Goal: Navigation & Orientation: Find specific page/section

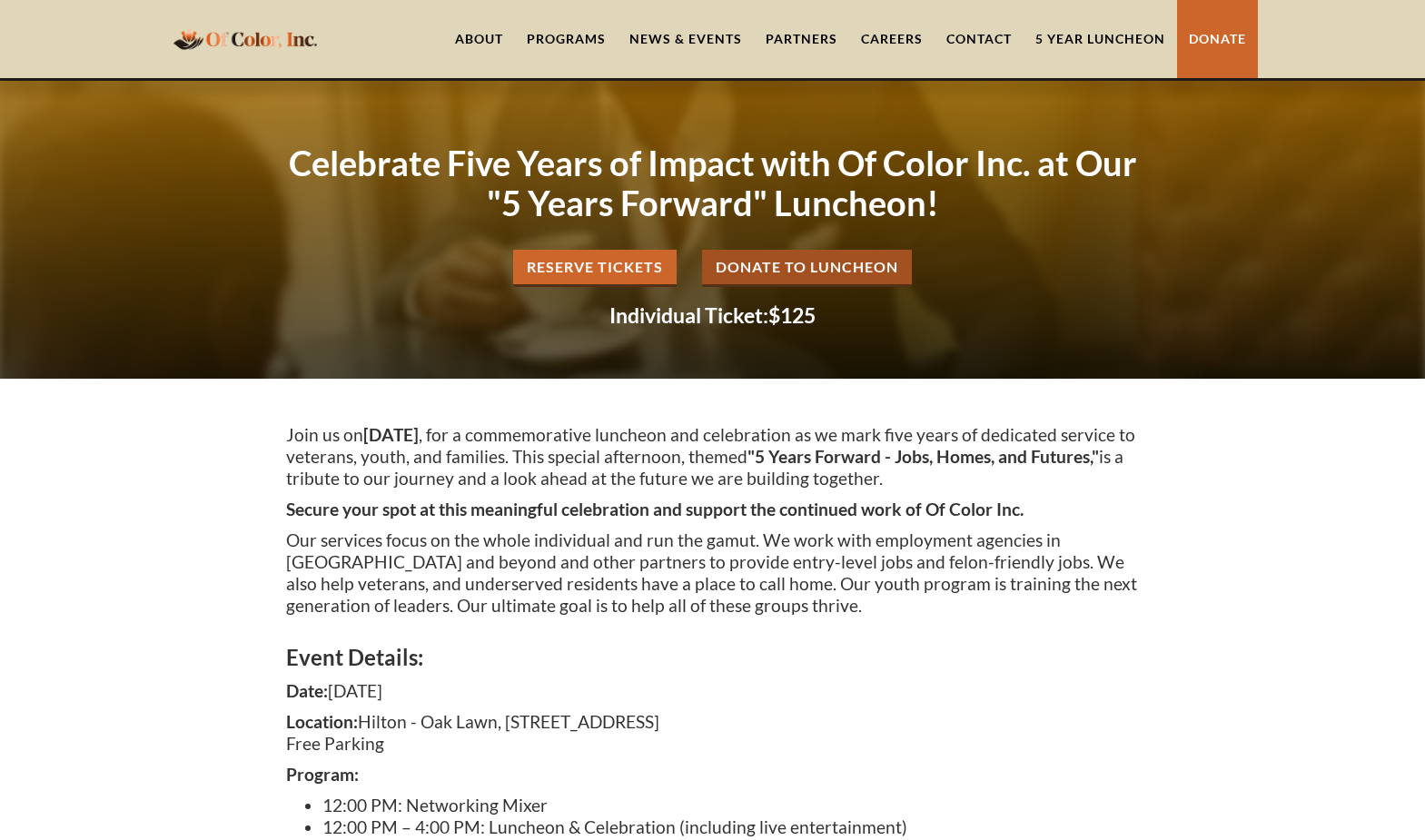
click at [263, 30] on img "home" at bounding box center [244, 39] width 154 height 36
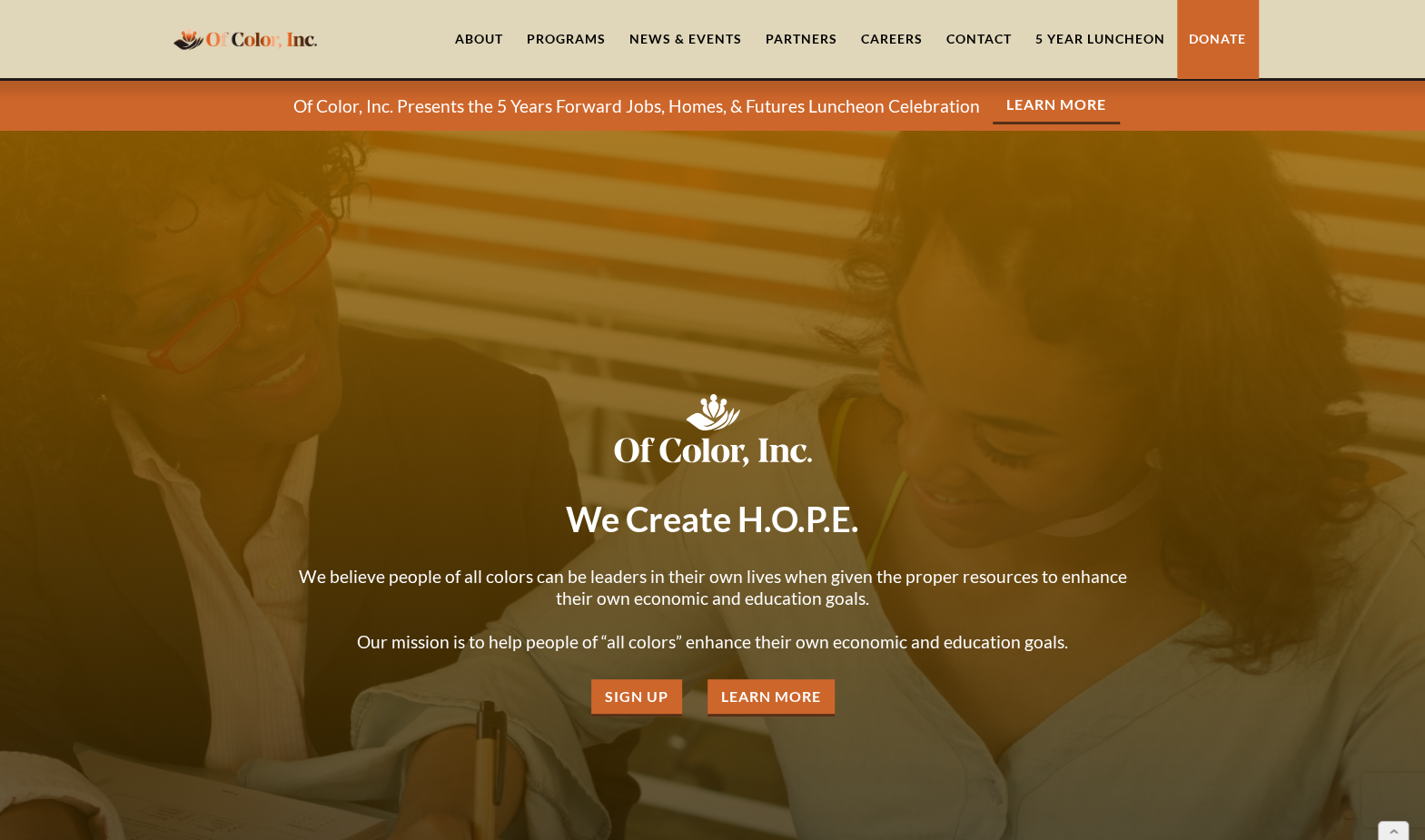
click at [568, 40] on div "Programs" at bounding box center [566, 39] width 79 height 18
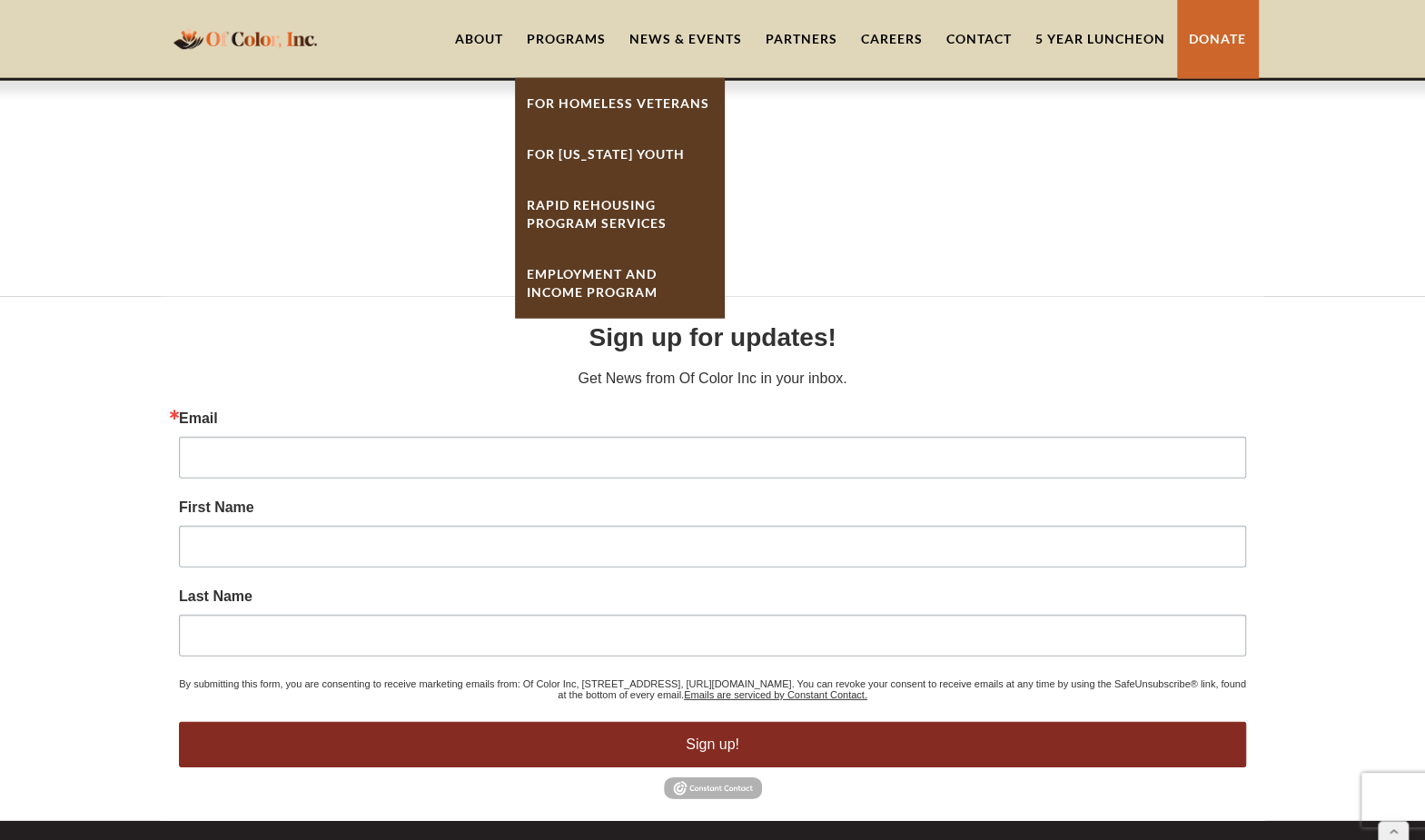
scroll to position [7519, 0]
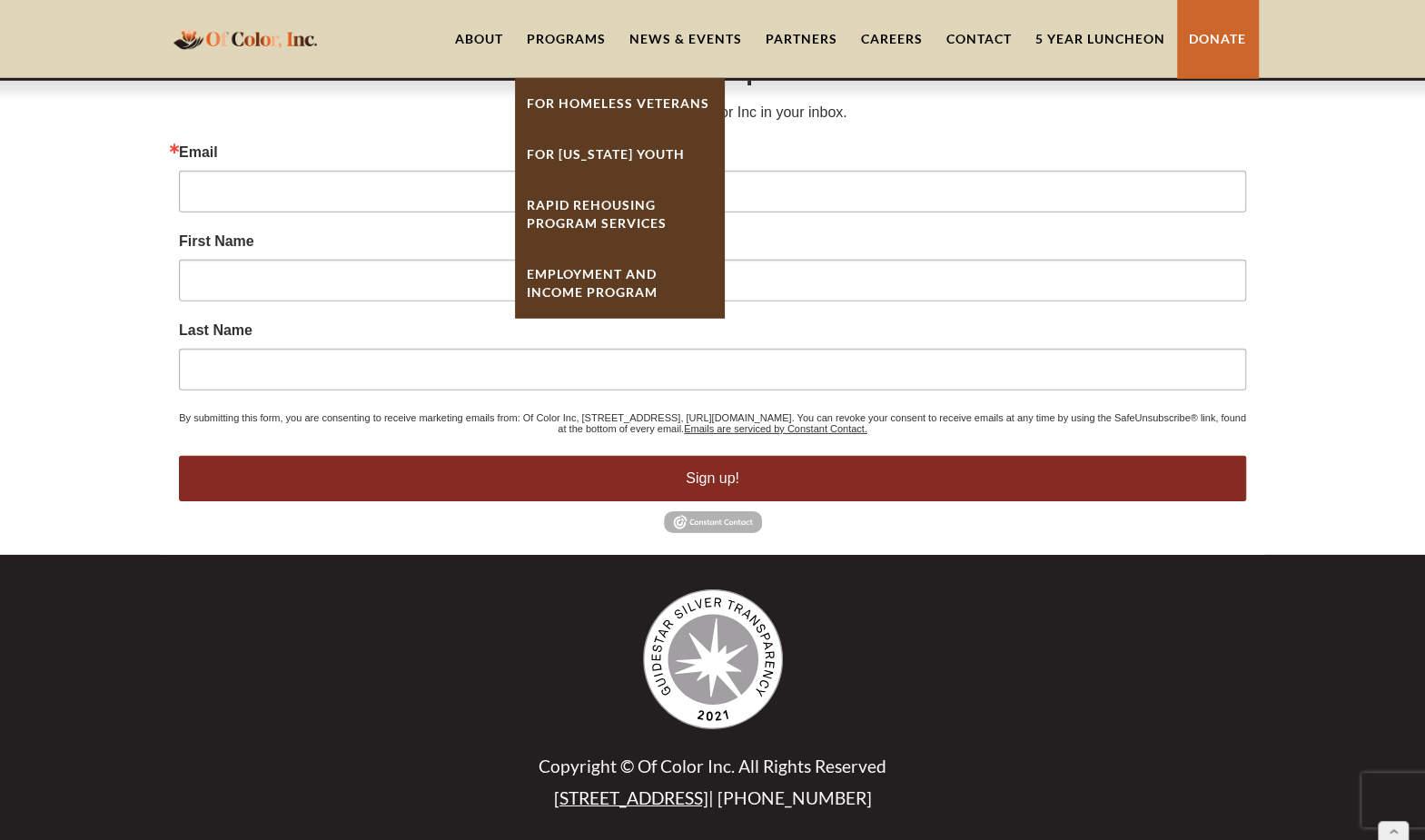
click at [654, 800] on link "[STREET_ADDRESS]" at bounding box center [631, 797] width 154 height 21
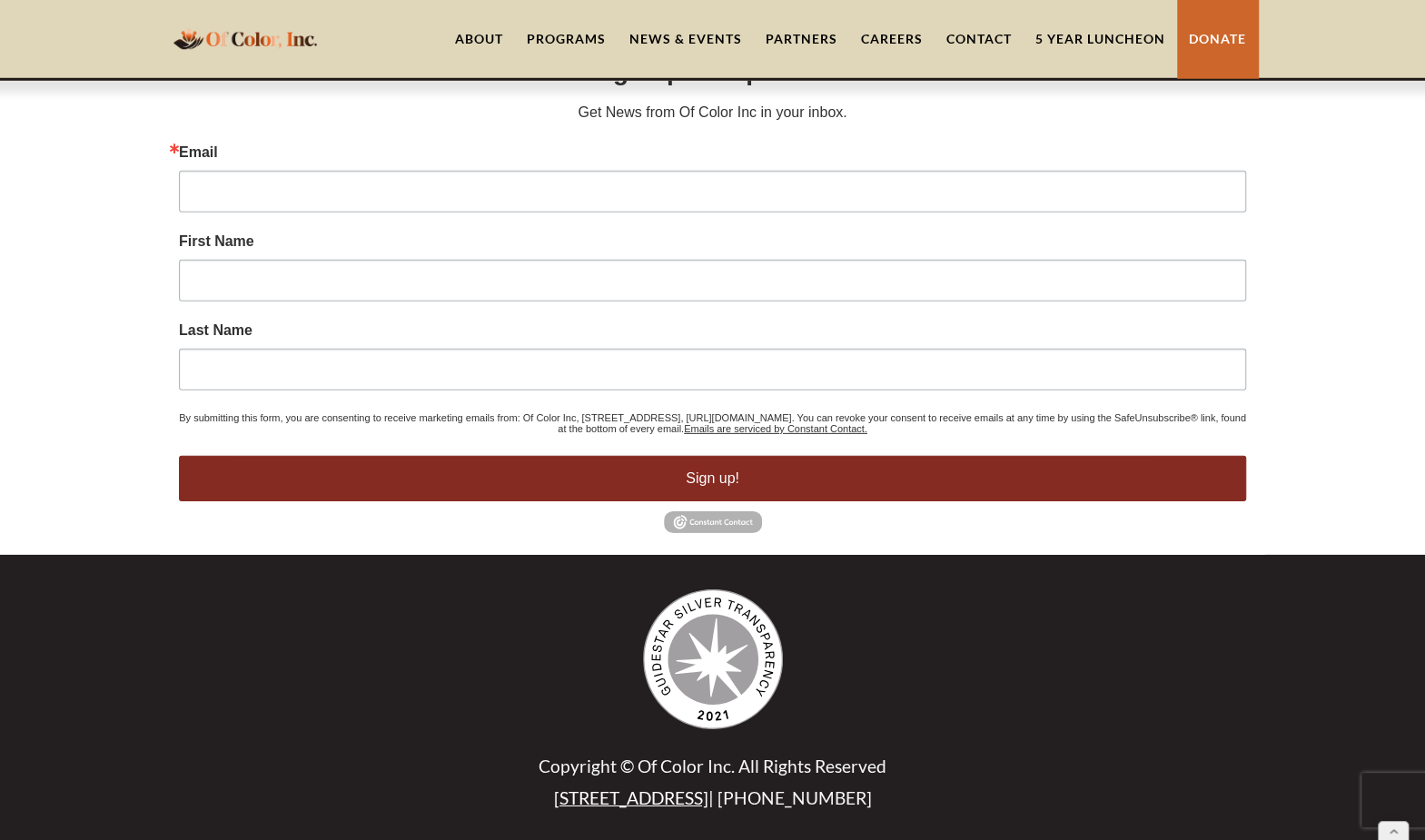
click at [574, 41] on div "Programs" at bounding box center [566, 39] width 79 height 18
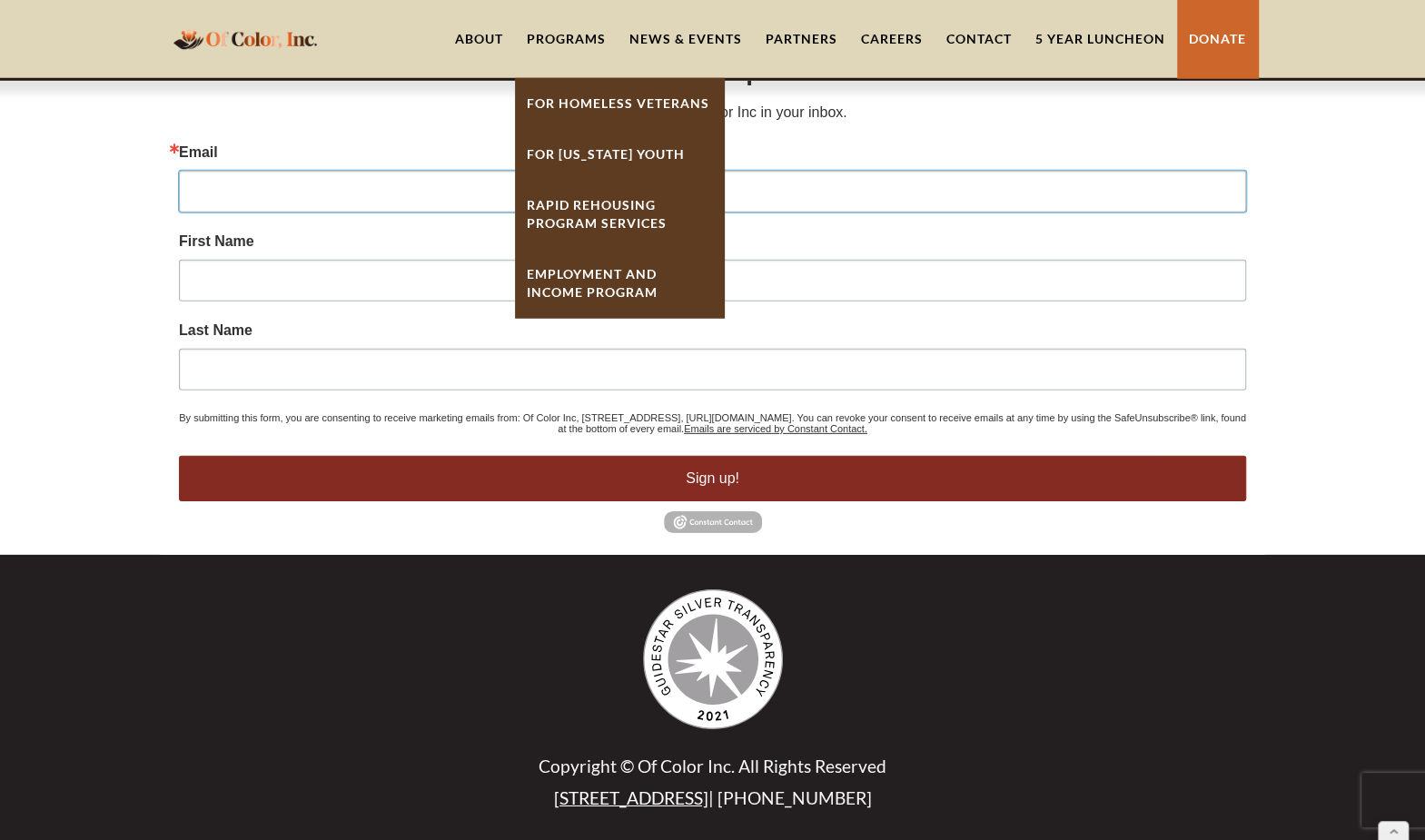
click at [318, 178] on input "Email" at bounding box center [712, 192] width 1067 height 42
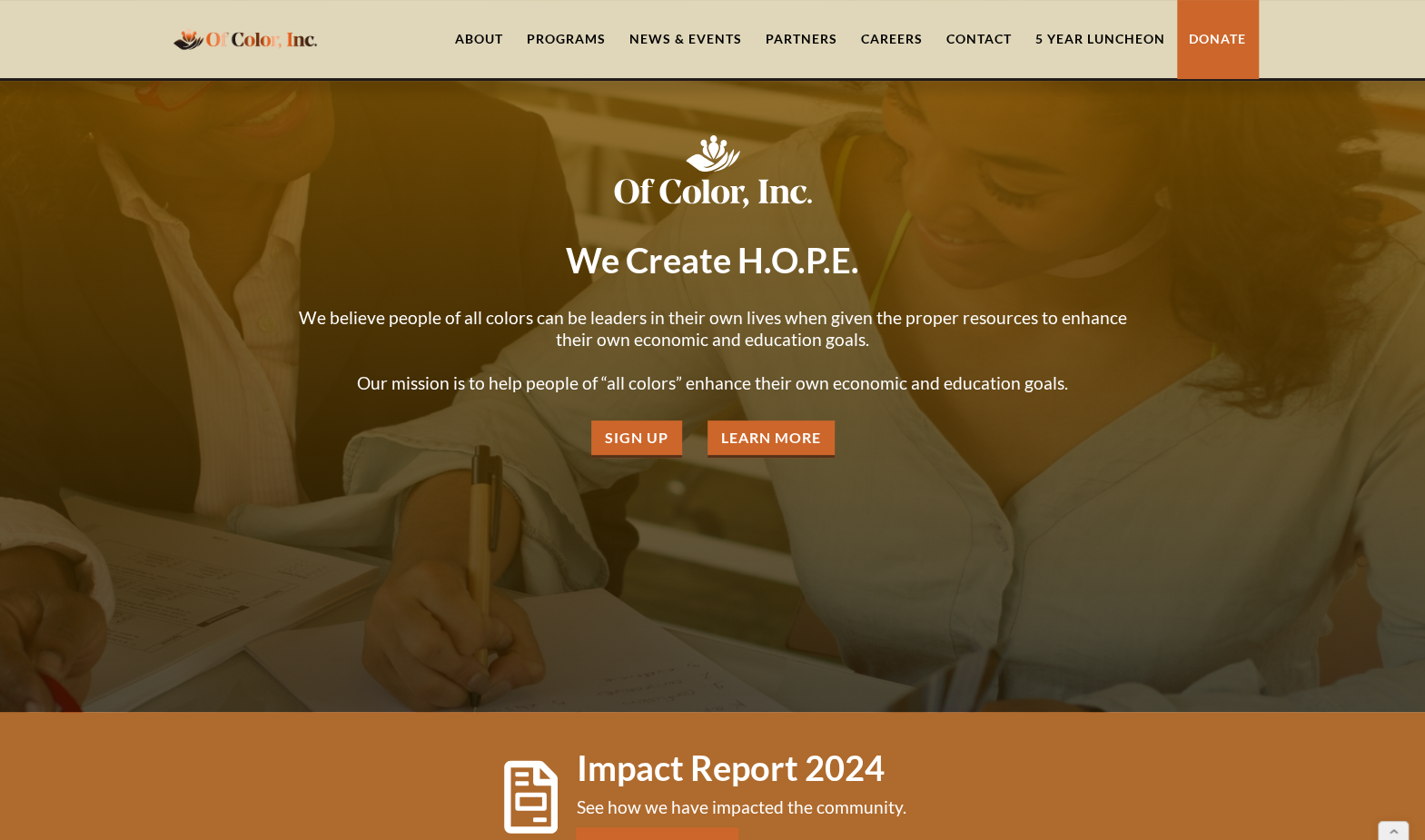
scroll to position [0, 0]
